Goal: Task Accomplishment & Management: Manage account settings

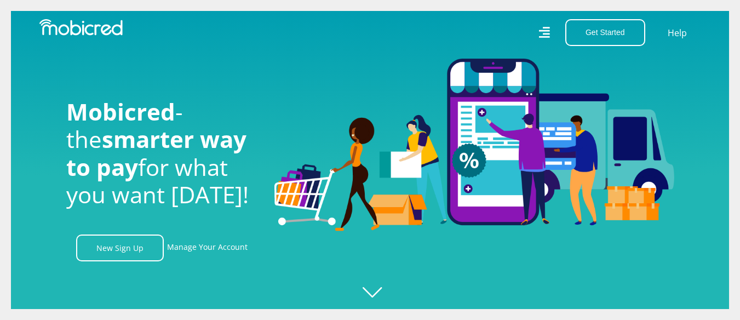
scroll to position [0, 2498]
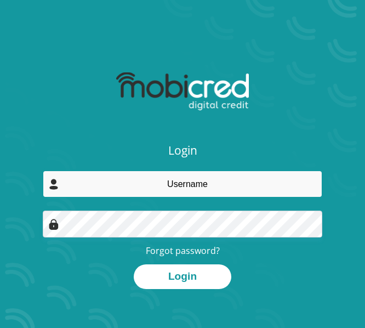
click at [205, 184] on input "email" at bounding box center [182, 183] width 279 height 27
type input "[EMAIL_ADDRESS][DOMAIN_NAME]"
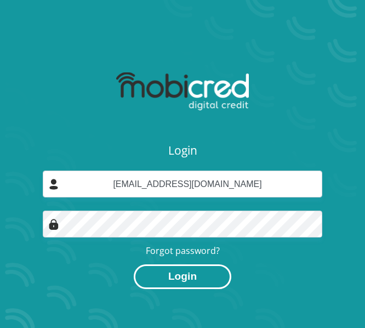
click at [186, 277] on button "Login" at bounding box center [183, 276] width 98 height 25
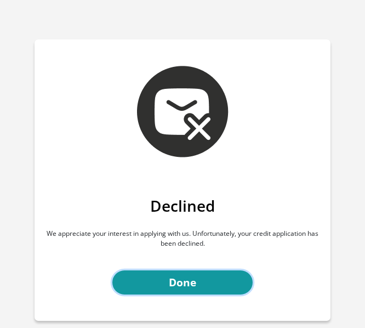
click at [186, 277] on link "Done" at bounding box center [182, 282] width 140 height 25
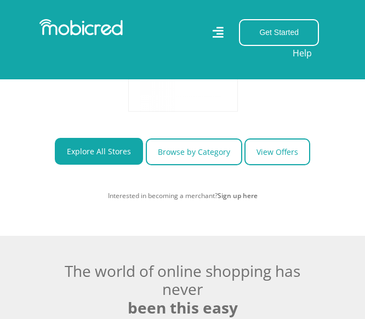
scroll to position [0, 1479]
